Goal: Use online tool/utility: Utilize a website feature to perform a specific function

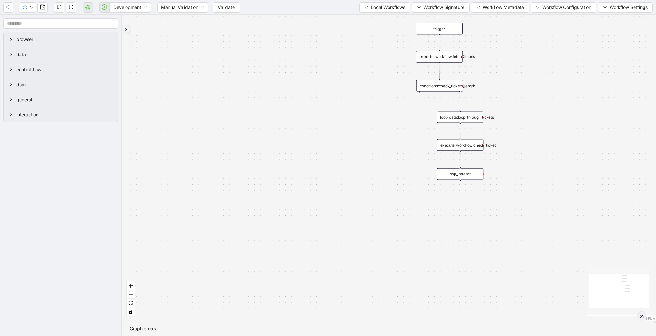
drag, startPoint x: 275, startPoint y: 102, endPoint x: 271, endPoint y: 133, distance: 31.6
click at [271, 133] on div "trigger execute_workflow:fetch_tickets conditions:check_tickets_length loop_dat…" at bounding box center [389, 168] width 534 height 306
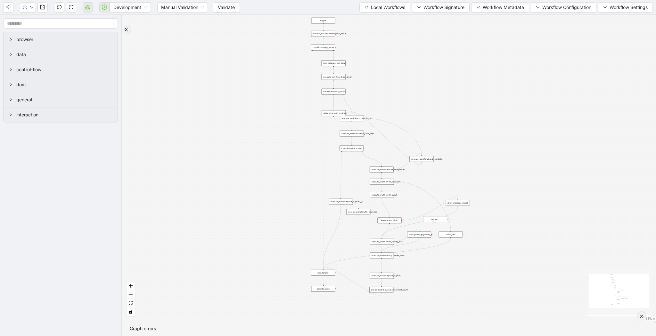
drag, startPoint x: 291, startPoint y: 79, endPoint x: 233, endPoint y: 132, distance: 78.5
click at [233, 132] on div "trigger loop_data:provider_data execute_workflow:retool_data_fetch execute_work…" at bounding box center [389, 168] width 534 height 306
click at [141, 4] on span "Development" at bounding box center [130, 8] width 34 height 10
click at [140, 32] on div "Production" at bounding box center [130, 30] width 31 height 7
click at [222, 12] on button "Validate" at bounding box center [221, 7] width 27 height 10
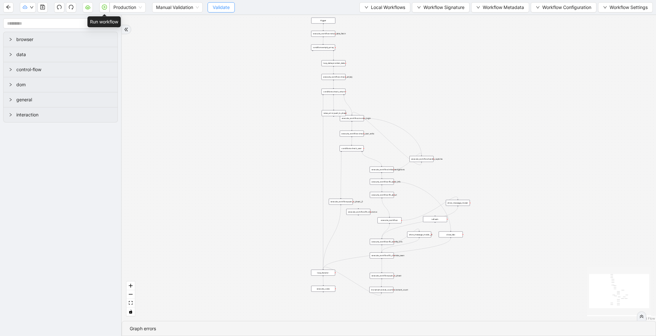
click at [104, 7] on icon "play-circle" at bounding box center [104, 6] width 5 height 5
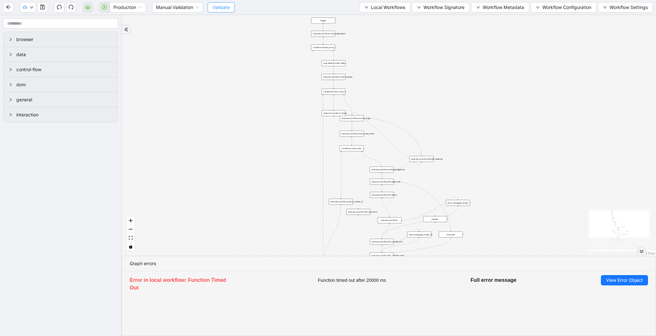
click at [233, 10] on button "Validate" at bounding box center [221, 7] width 27 height 10
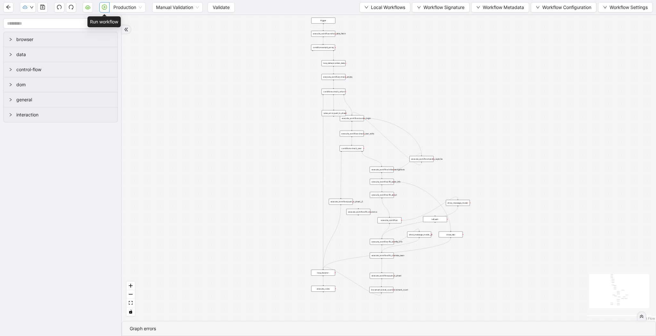
click at [107, 5] on button "button" at bounding box center [104, 7] width 10 height 10
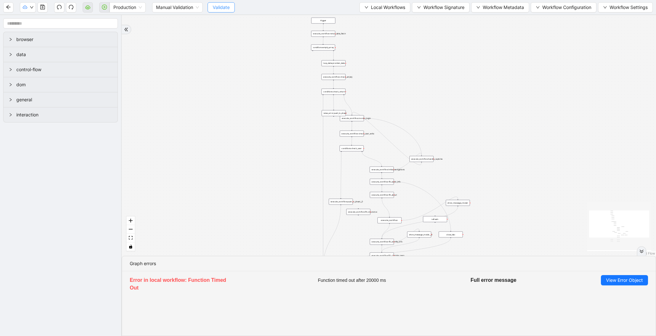
click at [221, 10] on span "Validate" at bounding box center [221, 7] width 17 height 7
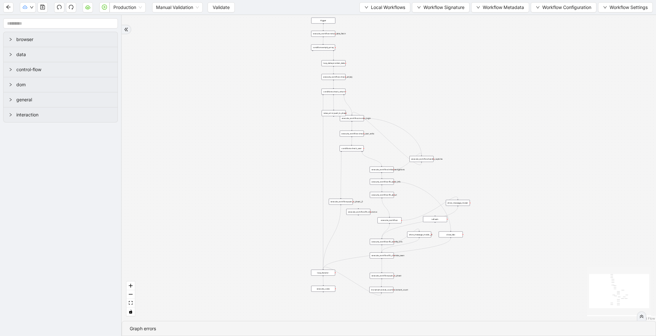
click at [224, 12] on div "Production Manual Validation Validate Local Workflows Workflow Signature Workfl…" at bounding box center [328, 7] width 656 height 14
click at [224, 8] on span "Validate" at bounding box center [221, 7] width 17 height 7
click at [104, 9] on icon "play-circle" at bounding box center [104, 6] width 5 height 5
click at [103, 8] on icon "play-circle" at bounding box center [104, 6] width 5 height 5
click at [102, 7] on button "button" at bounding box center [104, 7] width 10 height 10
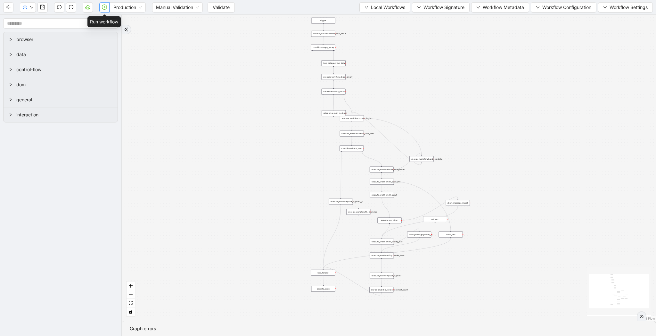
click at [106, 7] on icon "play-circle" at bounding box center [104, 6] width 5 height 5
click at [213, 7] on button "Validate" at bounding box center [221, 7] width 27 height 10
click at [104, 6] on icon "play-circle" at bounding box center [105, 7] width 2 height 3
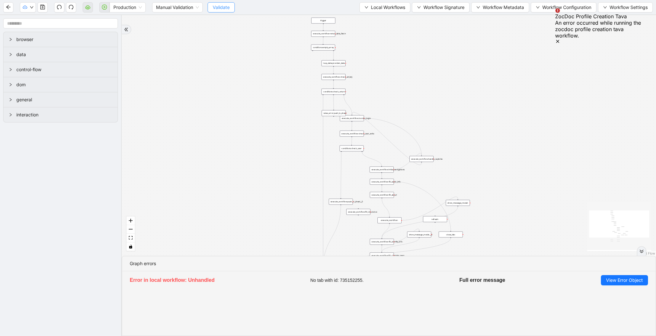
click at [217, 7] on span "Validate" at bounding box center [221, 7] width 17 height 7
